Goal: Information Seeking & Learning: Learn about a topic

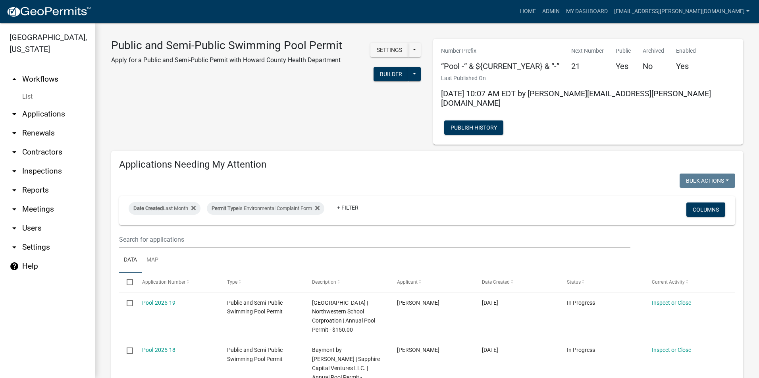
select select "3: 100"
click at [563, 10] on link "Admin" at bounding box center [551, 11] width 24 height 15
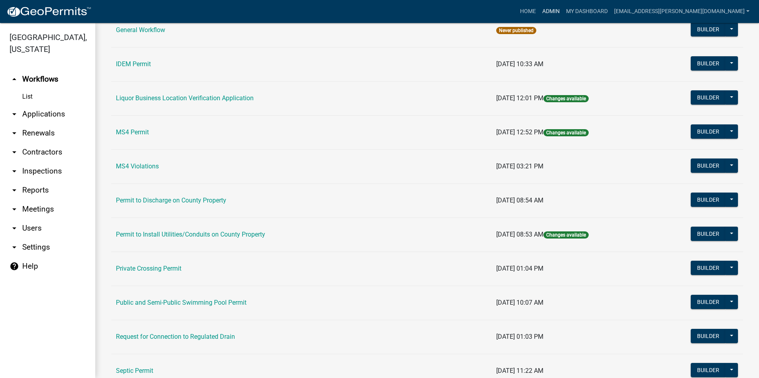
scroll to position [668, 0]
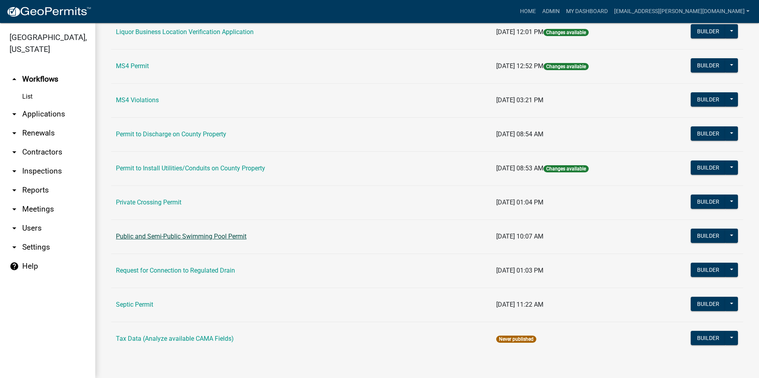
click at [188, 238] on link "Public and Semi-Public Swimming Pool Permit" at bounding box center [181, 237] width 131 height 8
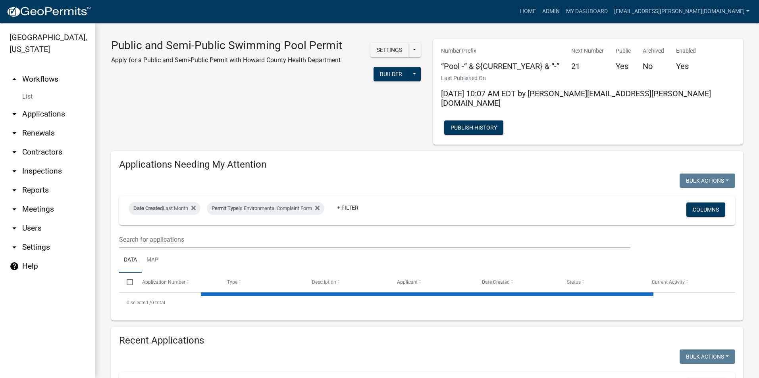
select select "3: 100"
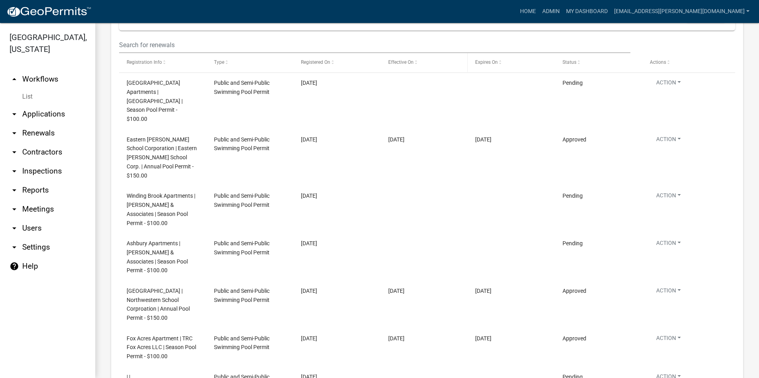
scroll to position [1706, 0]
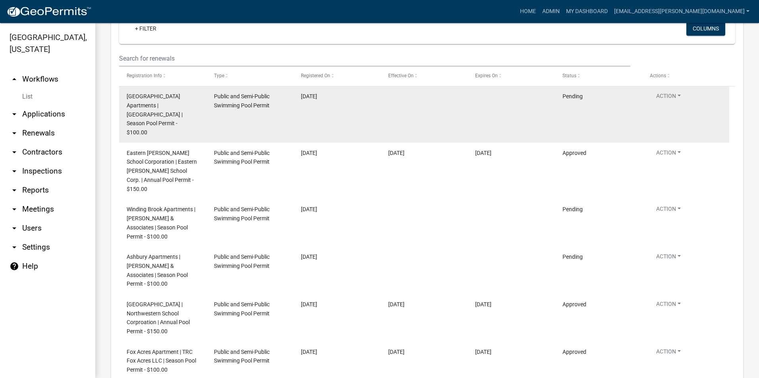
click at [149, 96] on span "[GEOGRAPHIC_DATA] Apartments | [GEOGRAPHIC_DATA] | Season Pool Permit - $100.00" at bounding box center [155, 114] width 56 height 42
click at [672, 92] on button "Action" at bounding box center [667, 98] width 37 height 12
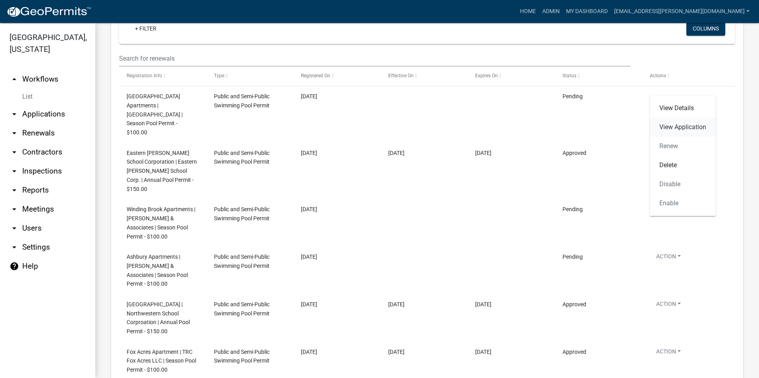
click at [680, 126] on link "View Application" at bounding box center [682, 127] width 66 height 19
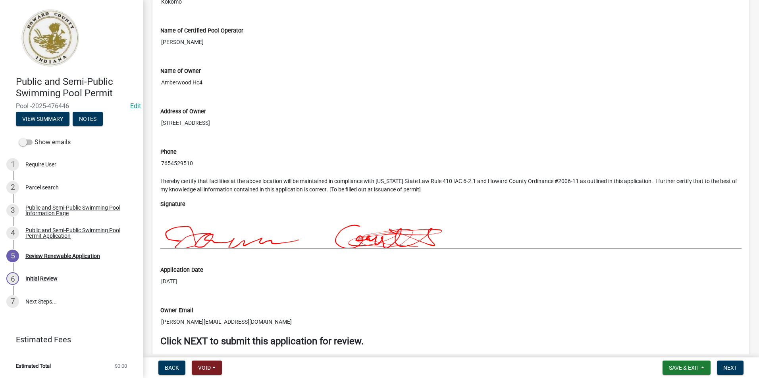
scroll to position [911, 0]
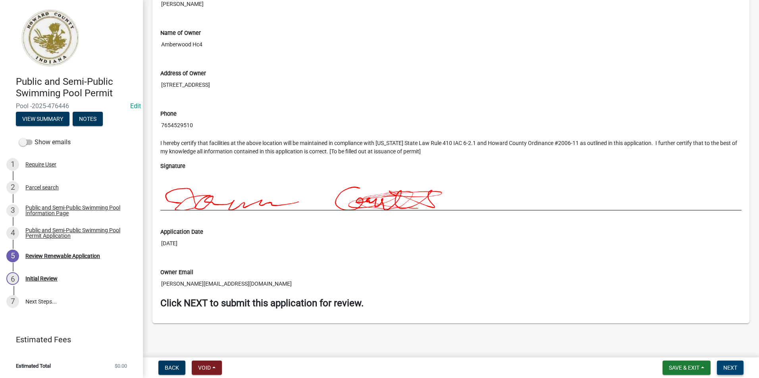
click at [728, 366] on span "Next" at bounding box center [730, 368] width 14 height 6
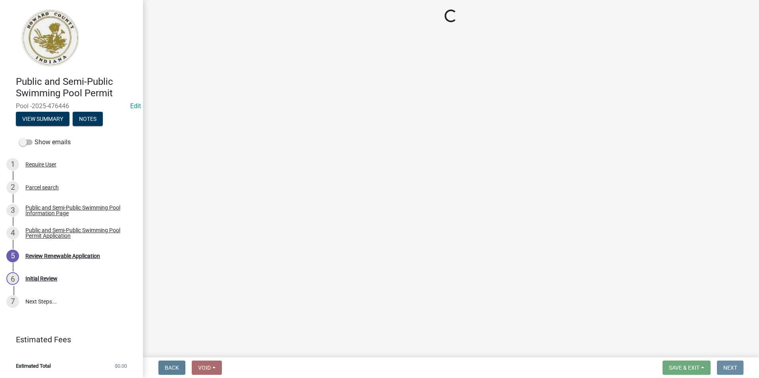
scroll to position [0, 0]
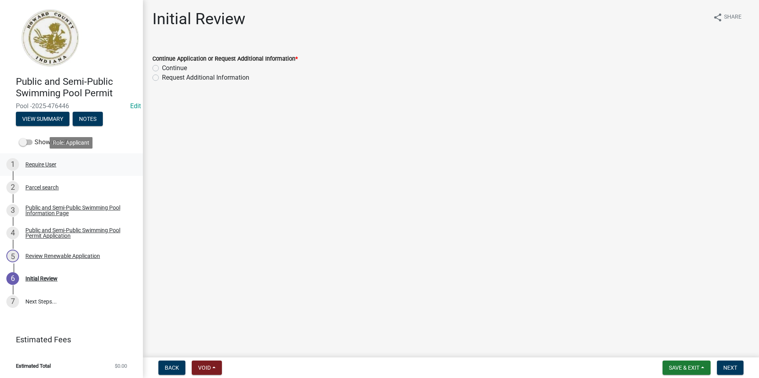
click at [56, 164] on div "Require User" at bounding box center [40, 165] width 31 height 6
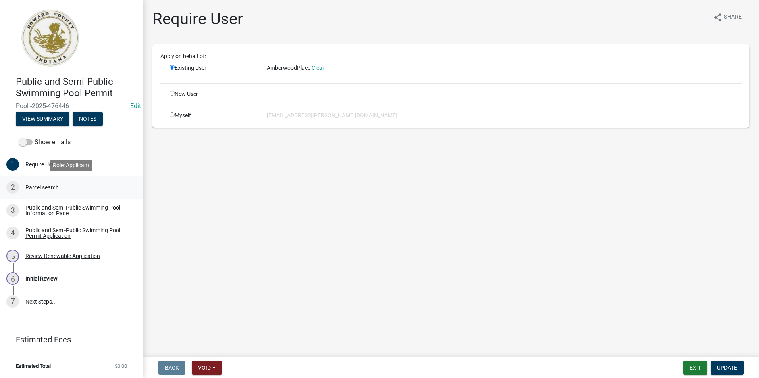
click at [56, 179] on link "2 Parcel search" at bounding box center [71, 187] width 143 height 23
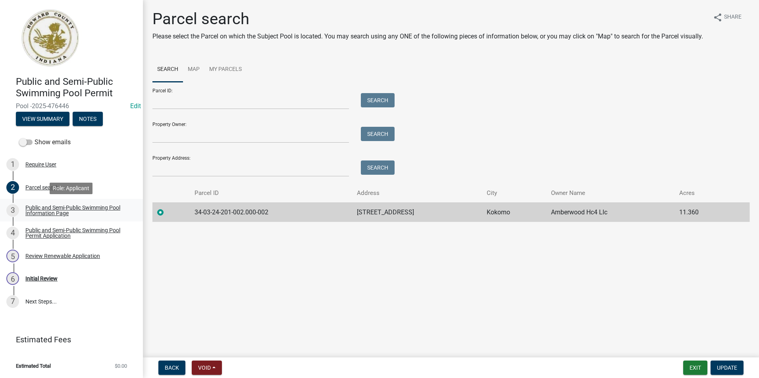
click at [56, 209] on div "Public and Semi-Public Swimming Pool Information Page" at bounding box center [77, 210] width 105 height 11
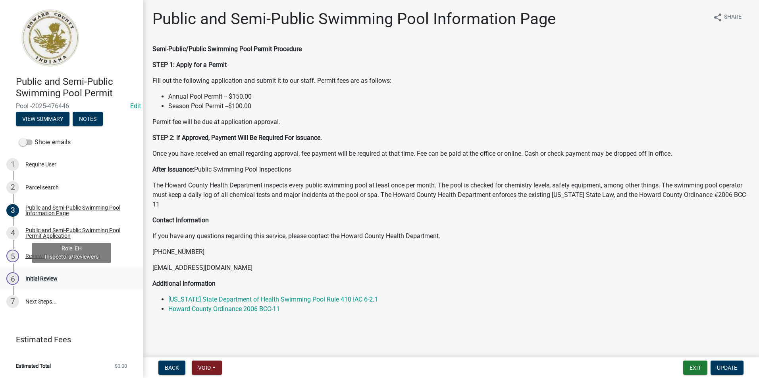
click at [53, 280] on div "Initial Review" at bounding box center [41, 279] width 32 height 6
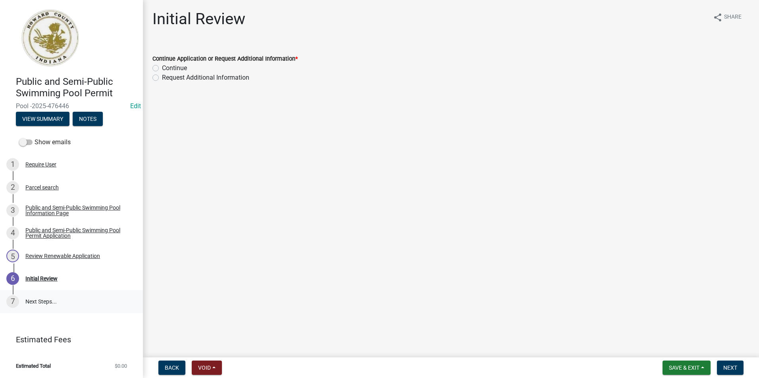
click at [54, 301] on link "7 Next Steps..." at bounding box center [71, 301] width 143 height 23
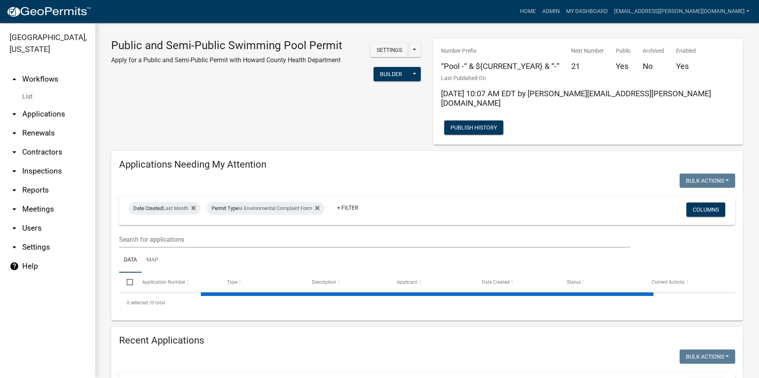
select select "3: 100"
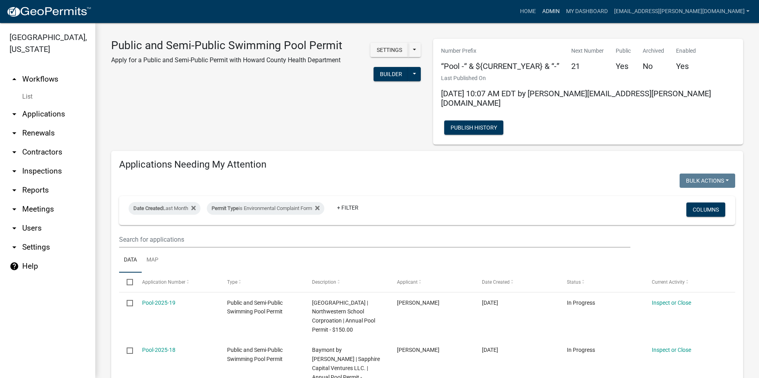
click at [563, 12] on link "Admin" at bounding box center [551, 11] width 24 height 15
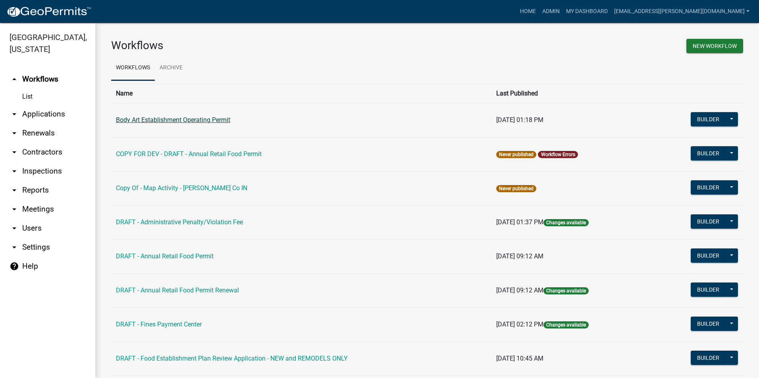
click at [208, 122] on link "Body Art Establishment Operating Permit" at bounding box center [173, 120] width 114 height 8
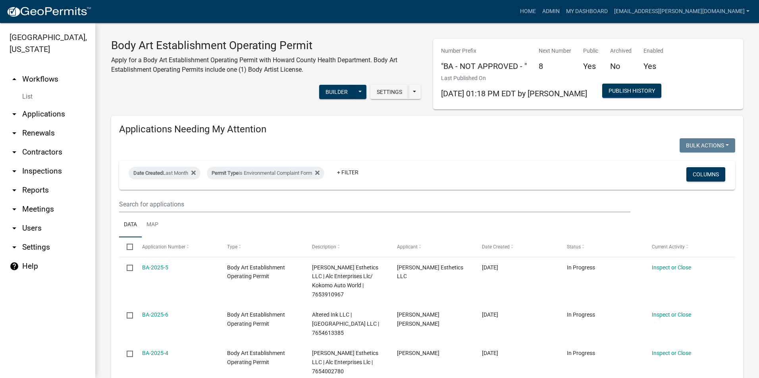
click at [38, 9] on img at bounding box center [48, 12] width 85 height 12
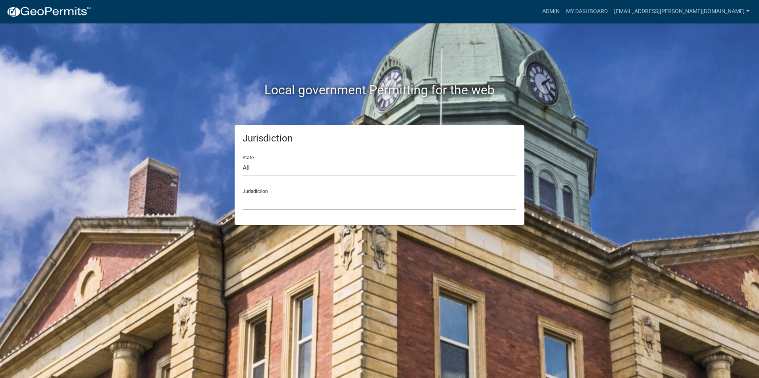
click at [278, 197] on select "[GEOGRAPHIC_DATA], [US_STATE] [GEOGRAPHIC_DATA], [US_STATE][PERSON_NAME][GEOGRA…" at bounding box center [379, 202] width 274 height 16
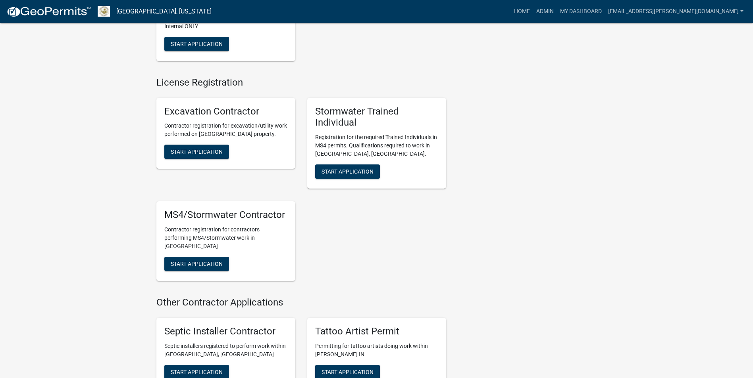
scroll to position [1500, 0]
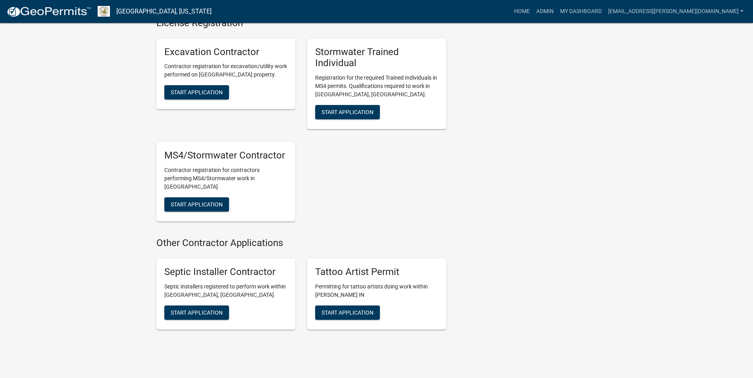
click at [387, 267] on h5 "Tattoo Artist Permit" at bounding box center [376, 273] width 123 height 12
